Goal: Task Accomplishment & Management: Complete application form

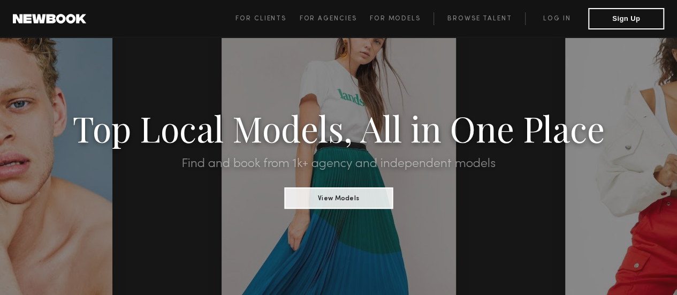
scroll to position [107, 0]
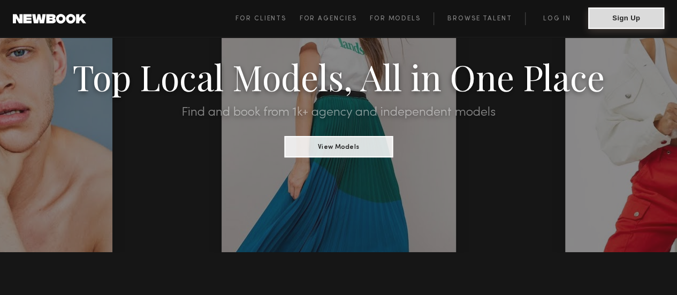
click at [608, 20] on button "Sign Up" at bounding box center [626, 17] width 76 height 21
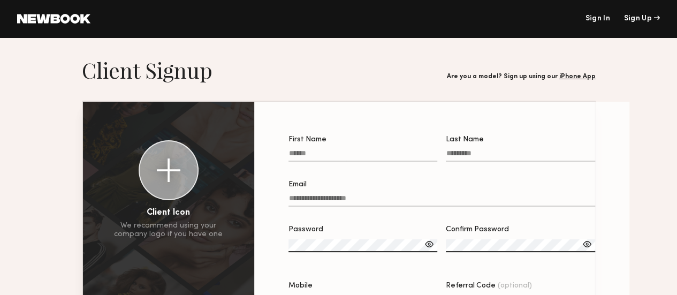
click at [326, 149] on input "First Name" at bounding box center [362, 155] width 149 height 12
type input "***"
type input "********"
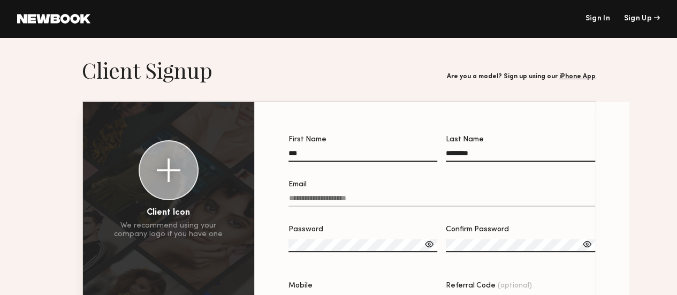
type input "**********"
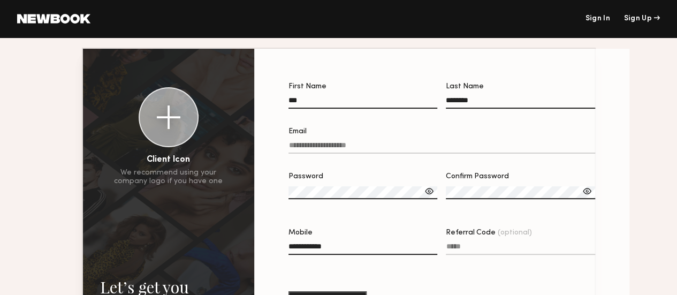
scroll to position [54, 0]
click at [321, 153] on input "Email" at bounding box center [441, 147] width 307 height 12
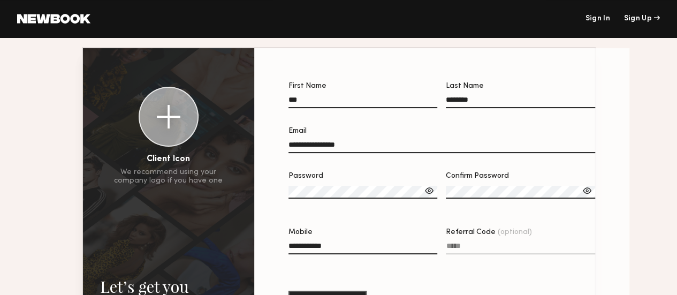
type input "**********"
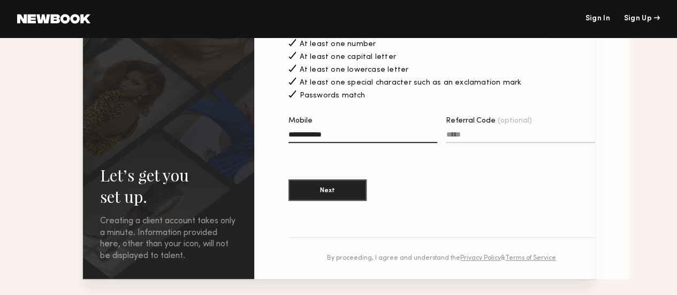
scroll to position [268, 0]
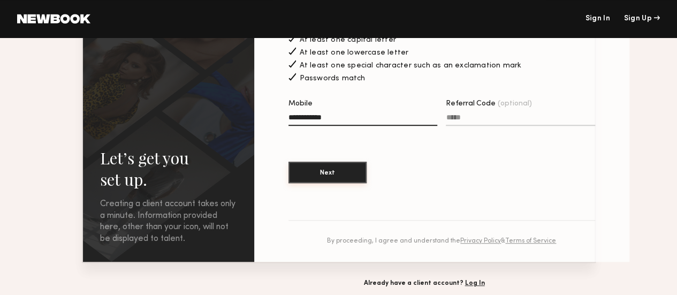
click at [347, 172] on button "Next" at bounding box center [327, 172] width 78 height 21
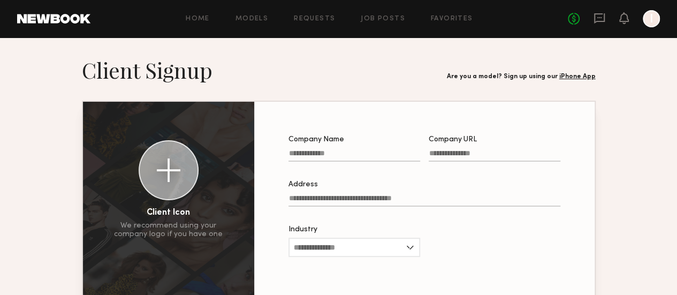
click at [351, 151] on input "Company Name" at bounding box center [354, 155] width 132 height 12
type input "*"
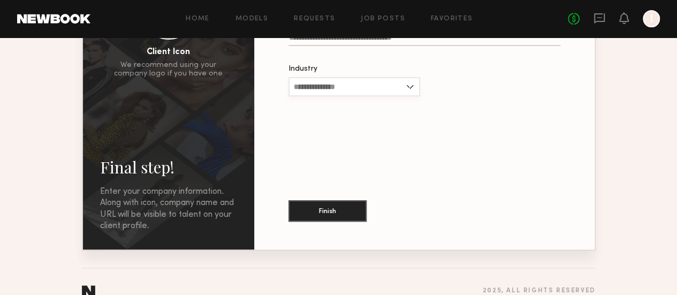
click at [369, 96] on input "Industry" at bounding box center [354, 86] width 132 height 19
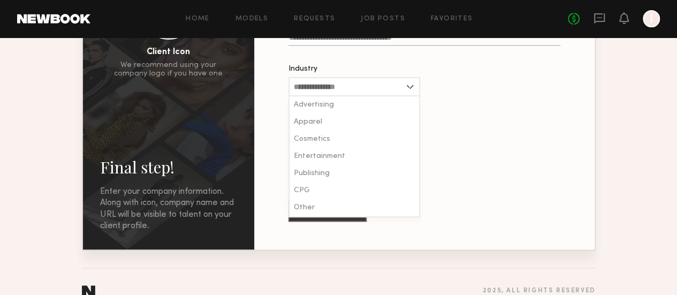
click at [505, 113] on div "Company Name Required Company URL Address Industry Advertising Apparel Cosmetic…" at bounding box center [424, 95] width 306 height 274
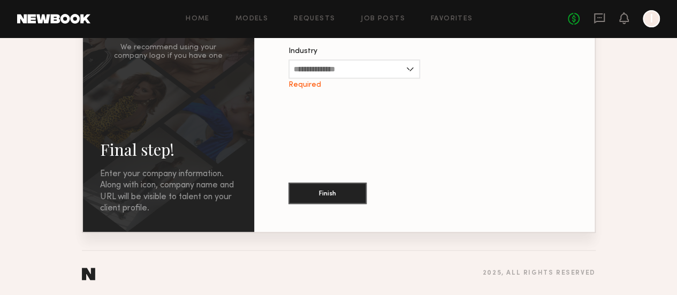
scroll to position [0, 0]
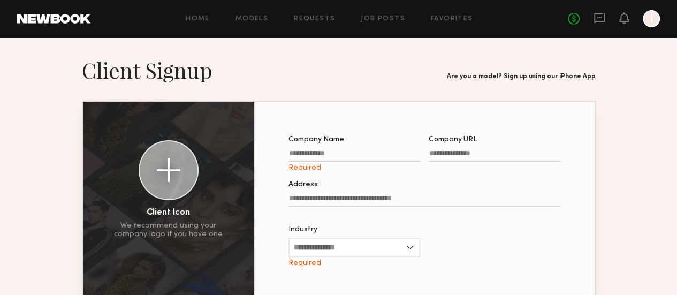
click at [587, 73] on link "iPhone App" at bounding box center [577, 76] width 36 height 6
click at [379, 22] on link "Job Posts" at bounding box center [383, 19] width 44 height 7
click at [398, 16] on link "Job Posts" at bounding box center [383, 19] width 44 height 7
click at [187, 25] on div "Home Models Requests Job Posts Favorites Sign Out No fees up to $5,000 I" at bounding box center [374, 18] width 569 height 17
click at [188, 24] on div "Home Models Requests Job Posts Favorites Sign Out No fees up to $5,000 I" at bounding box center [374, 18] width 569 height 17
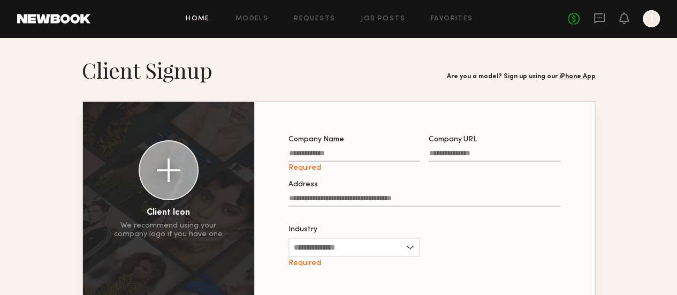
click at [201, 18] on link "Home" at bounding box center [198, 19] width 24 height 7
click at [642, 18] on div "No fees up to $5,000 I" at bounding box center [614, 18] width 92 height 17
click at [655, 18] on div at bounding box center [651, 18] width 17 height 17
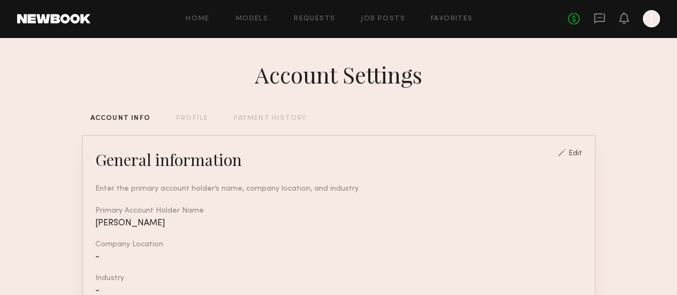
click at [176, 119] on div "PROFILE" at bounding box center [192, 118] width 32 height 7
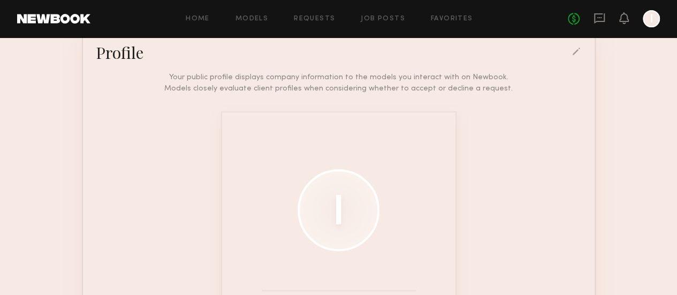
scroll to position [214, 0]
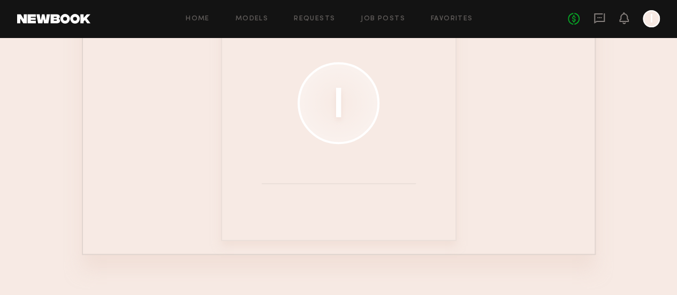
click at [328, 116] on div at bounding box center [339, 103] width 82 height 82
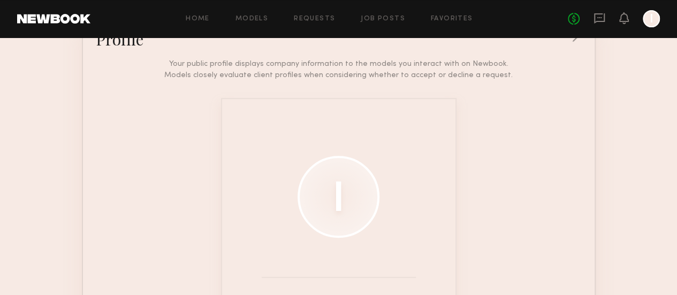
scroll to position [54, 0]
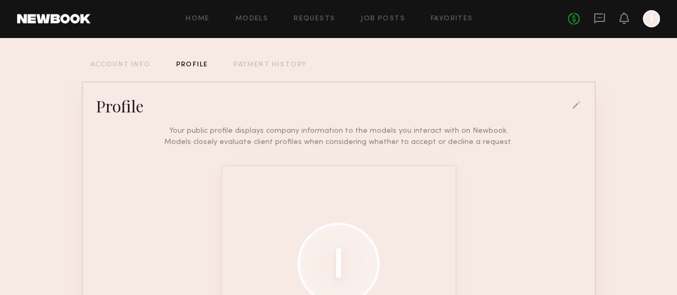
click at [582, 109] on div at bounding box center [577, 106] width 10 height 10
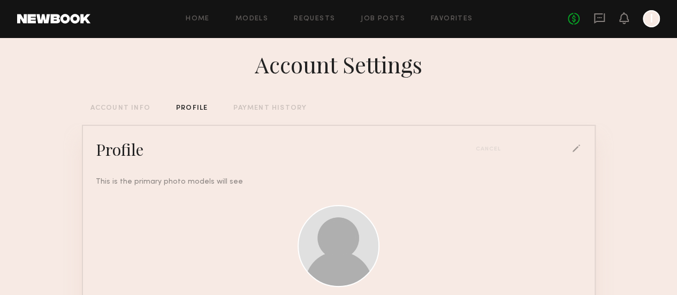
scroll to position [0, 0]
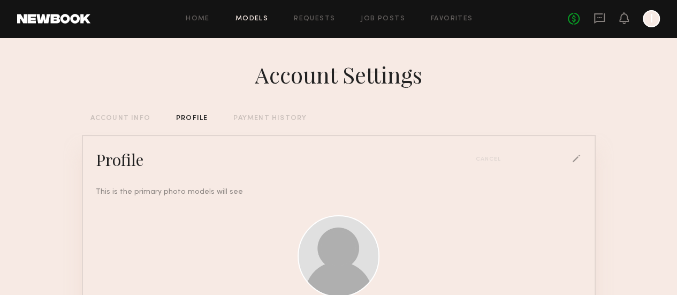
click at [256, 17] on link "Models" at bounding box center [251, 19] width 33 height 7
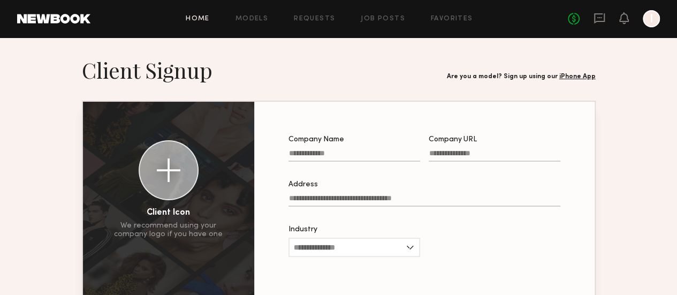
click at [204, 16] on link "Home" at bounding box center [198, 19] width 24 height 7
click at [384, 17] on link "Job Posts" at bounding box center [383, 19] width 44 height 7
click at [466, 21] on link "Favorites" at bounding box center [452, 19] width 42 height 7
click at [595, 73] on link "iPhone App" at bounding box center [577, 76] width 36 height 6
click at [85, 19] on link at bounding box center [53, 19] width 73 height 10
